Goal: Transaction & Acquisition: Purchase product/service

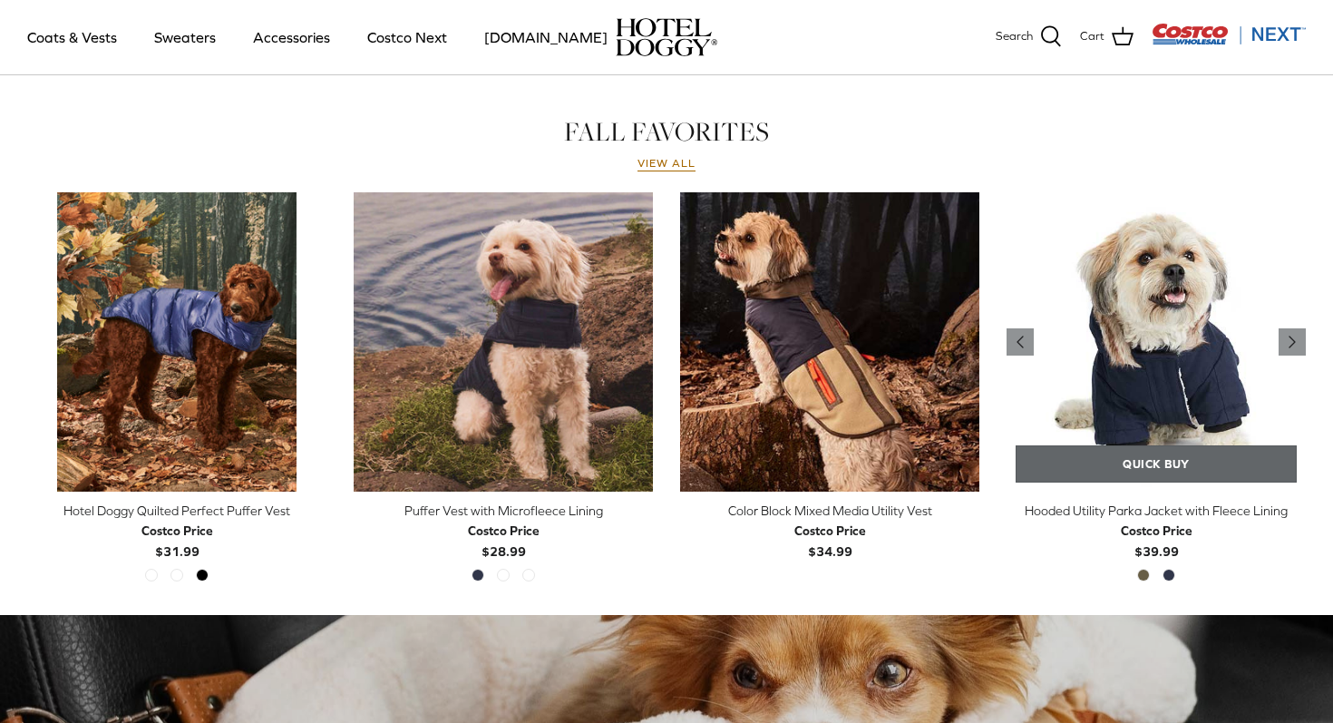
scroll to position [810, 0]
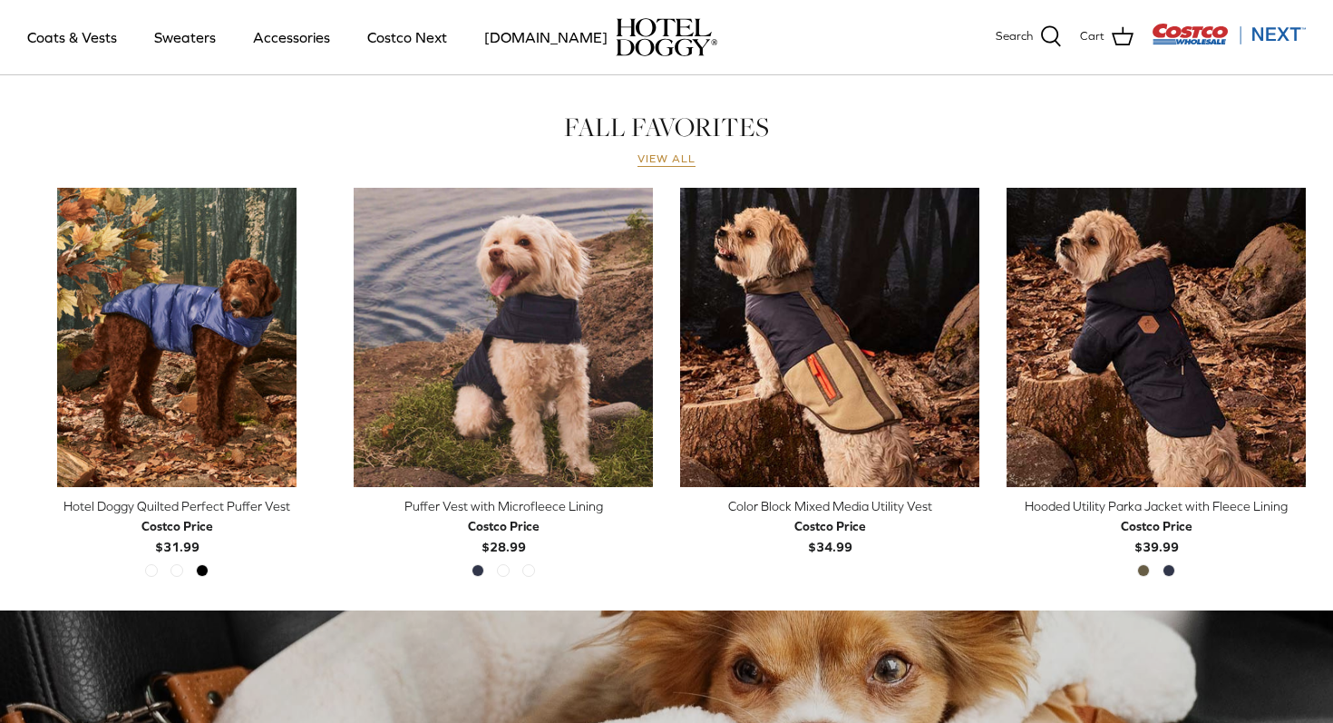
click at [656, 156] on link "View all" at bounding box center [667, 159] width 58 height 15
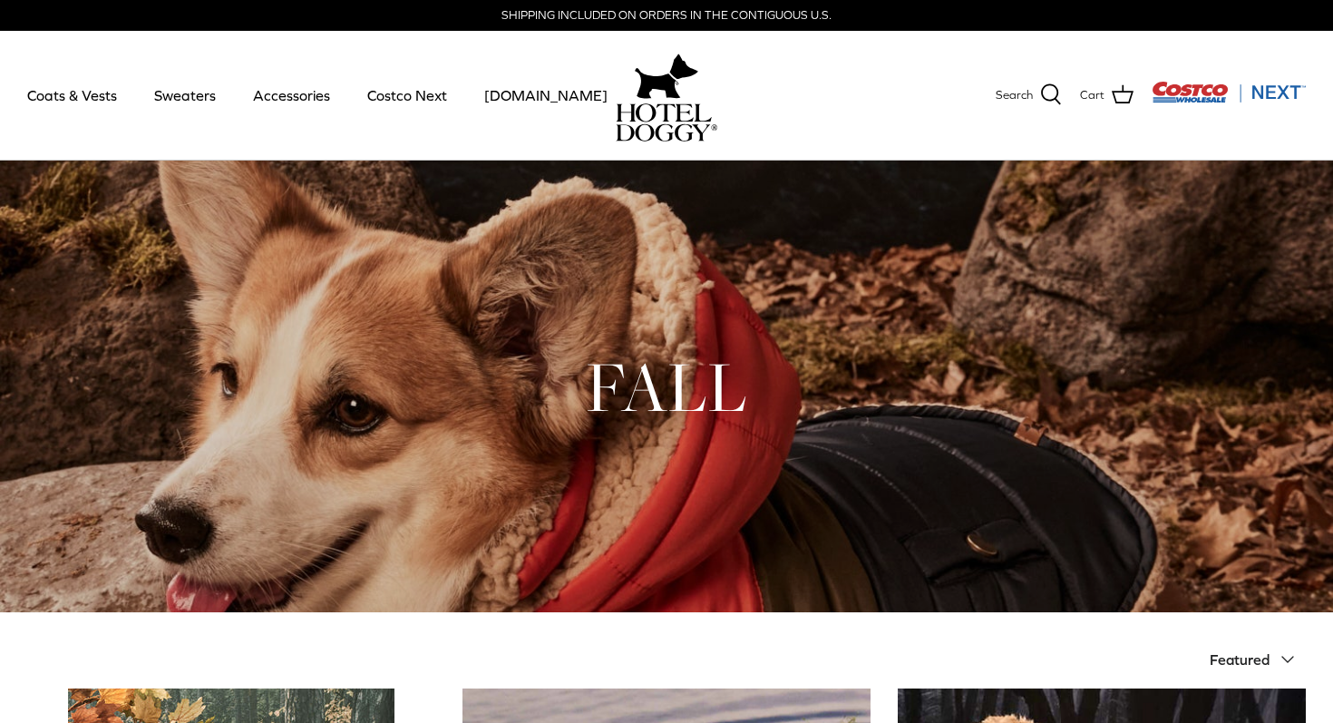
click at [1195, 84] on img "Costco Next" at bounding box center [1229, 92] width 154 height 23
